Goal: Find specific page/section: Find specific page/section

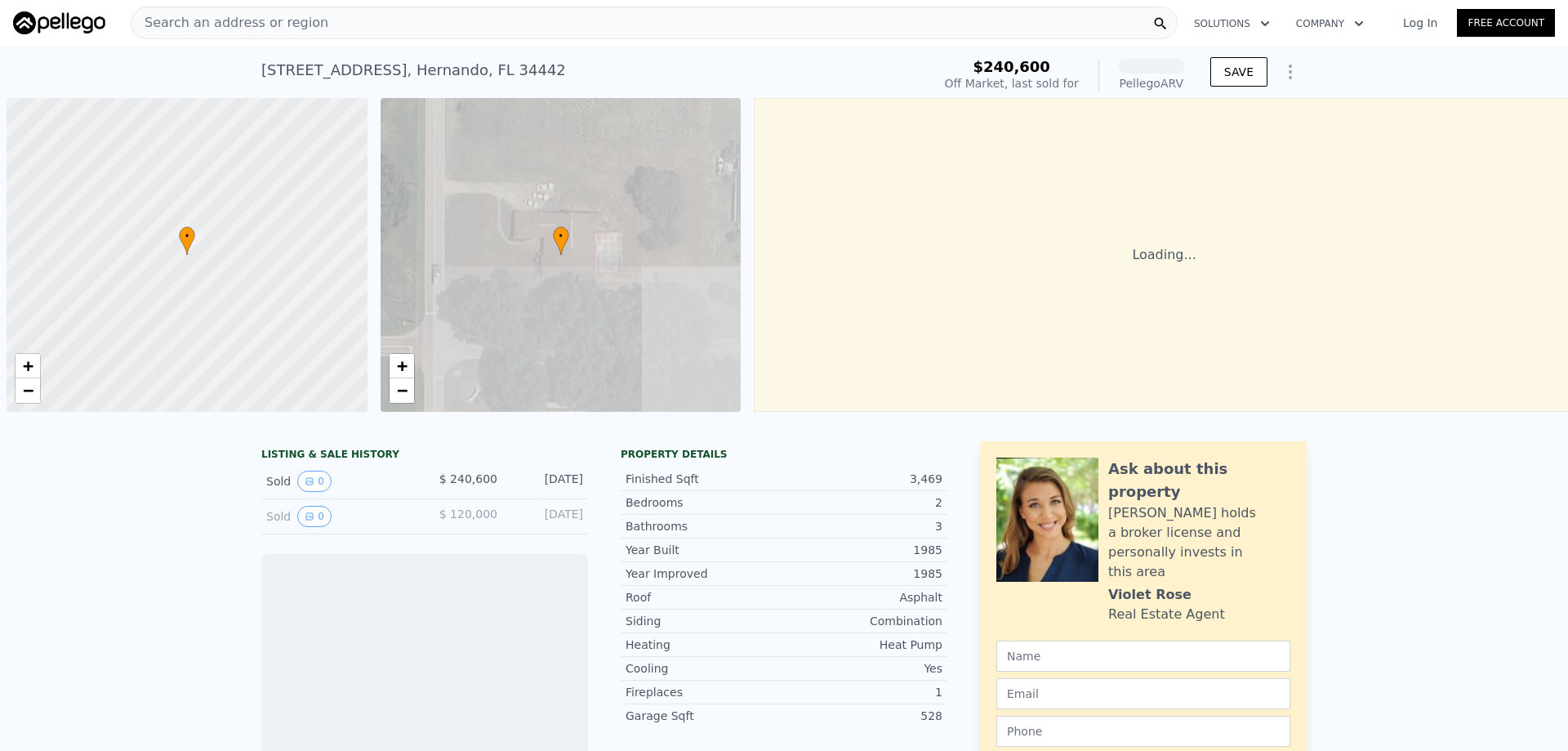
scroll to position [0, 7]
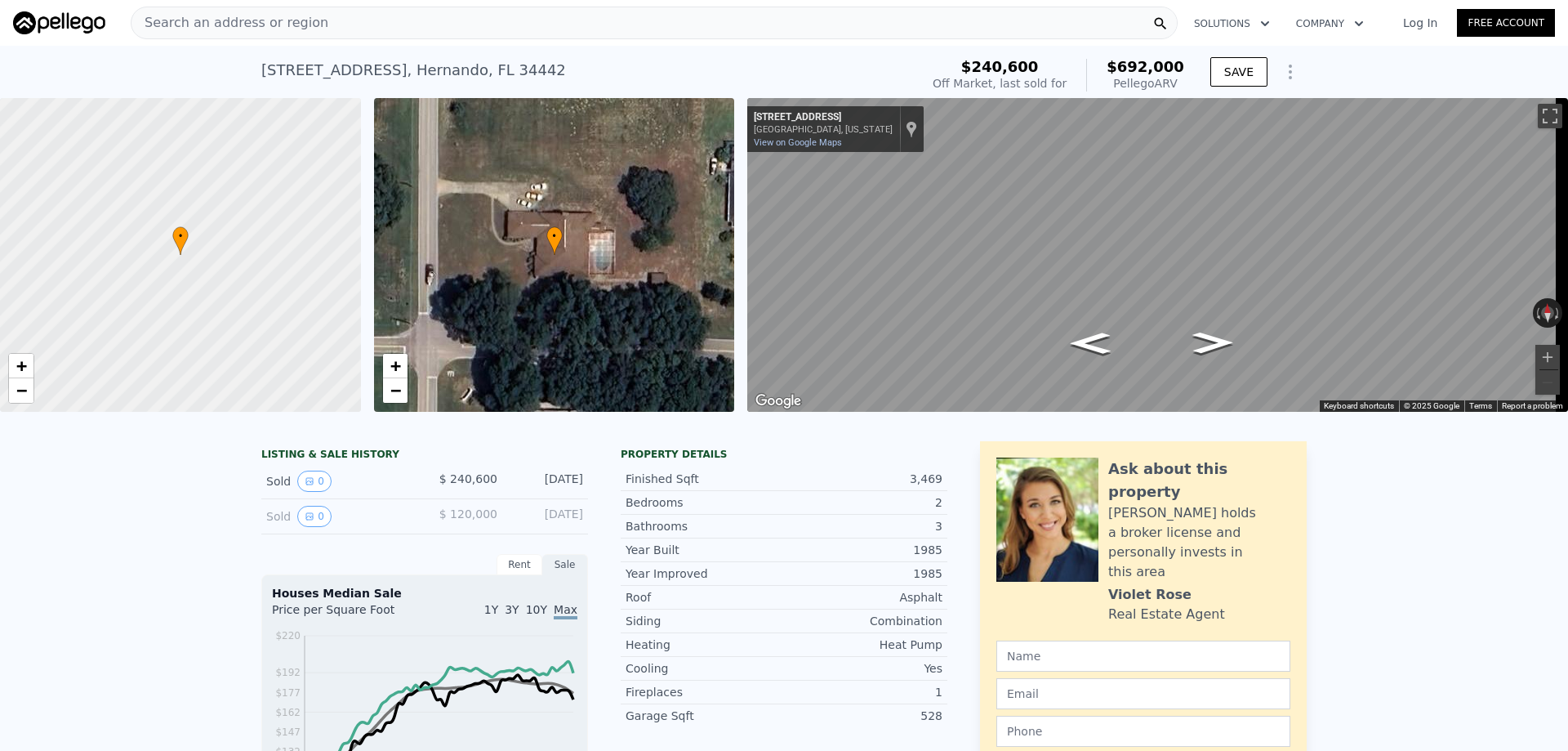
click at [288, 28] on span "Search an address or region" at bounding box center [230, 23] width 197 height 20
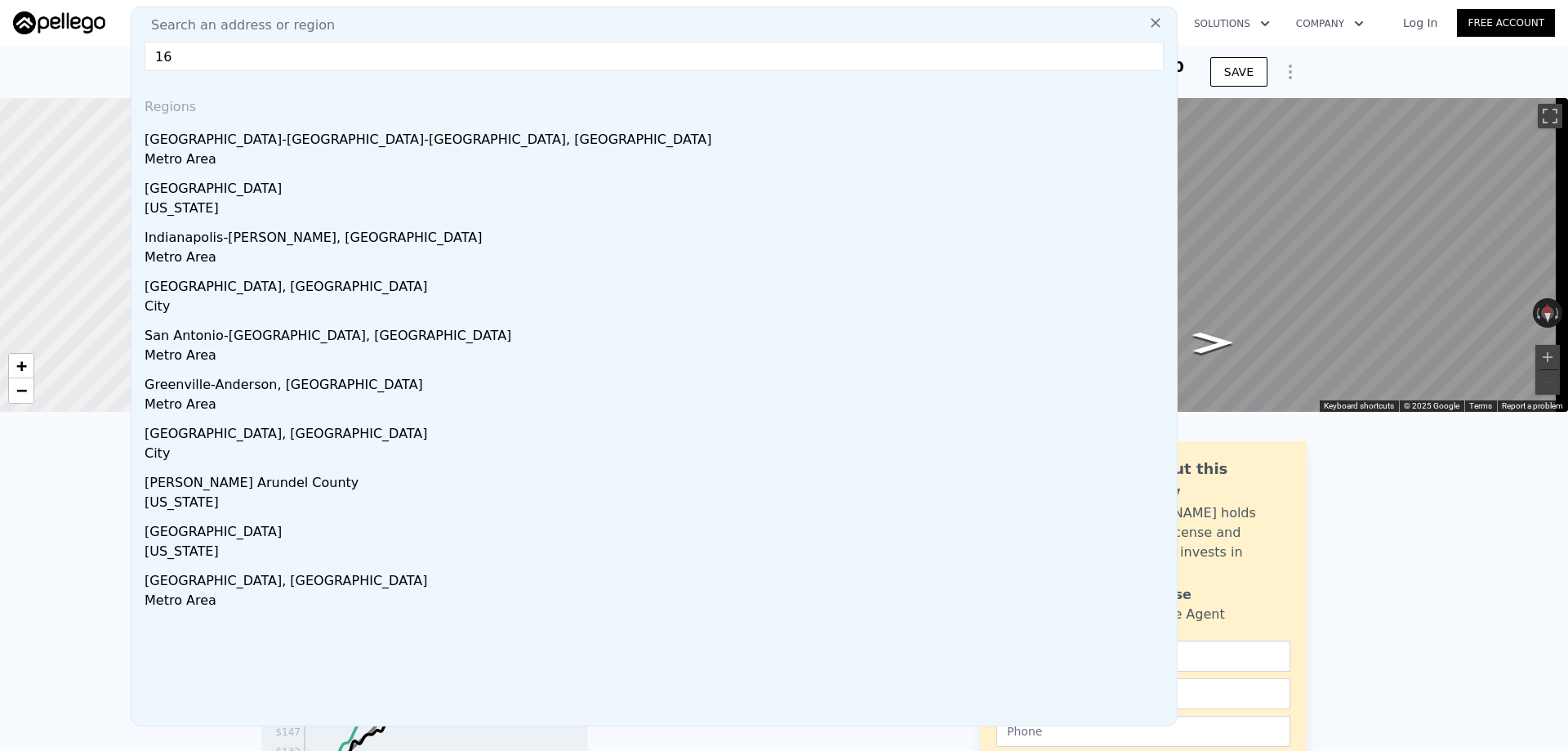
type input "1"
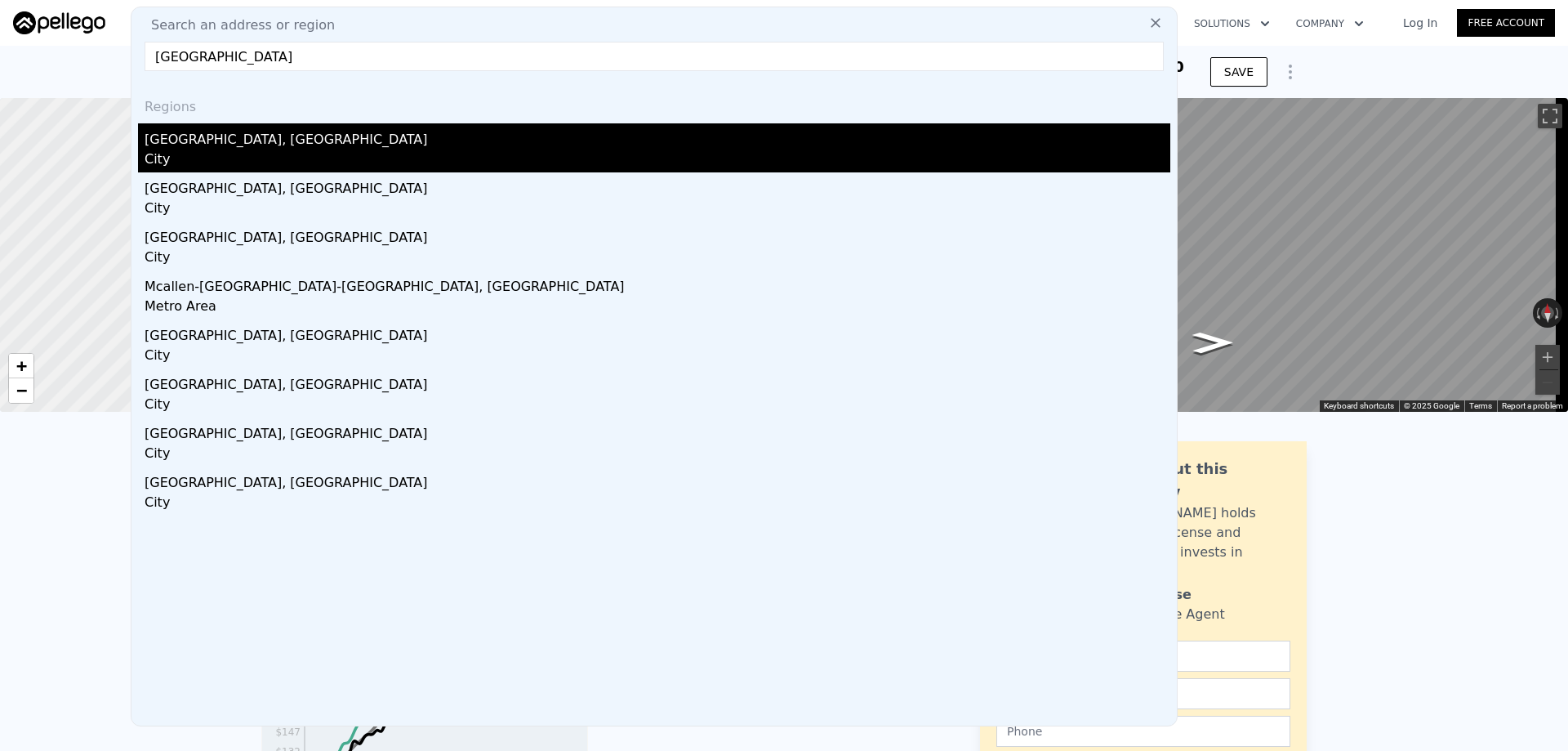
type input "[GEOGRAPHIC_DATA]"
click at [201, 152] on div "City" at bounding box center [658, 161] width 1026 height 23
